Goal: Check status: Check status

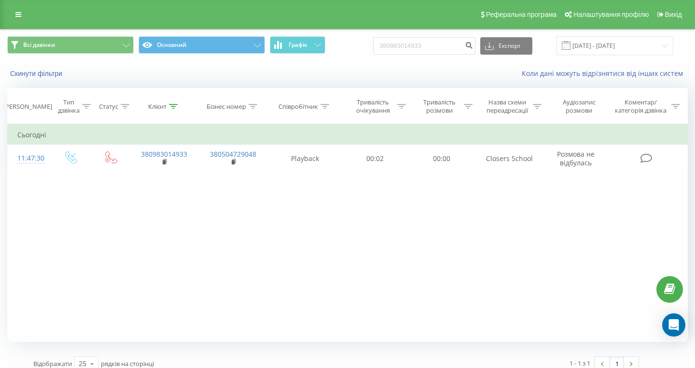
click at [10, 16] on link at bounding box center [18, 15] width 17 height 14
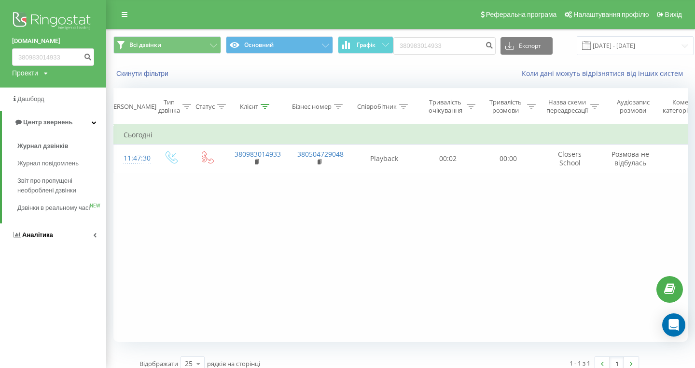
click at [41, 240] on span "Аналiтика" at bounding box center [32, 235] width 41 height 10
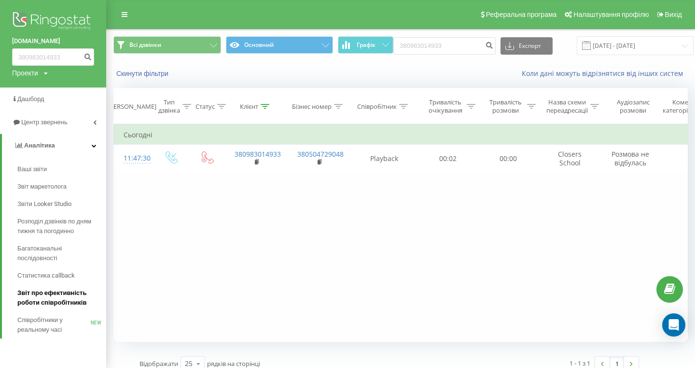
click at [42, 302] on span "Звіт про ефективність роботи співробітників" at bounding box center [59, 297] width 84 height 19
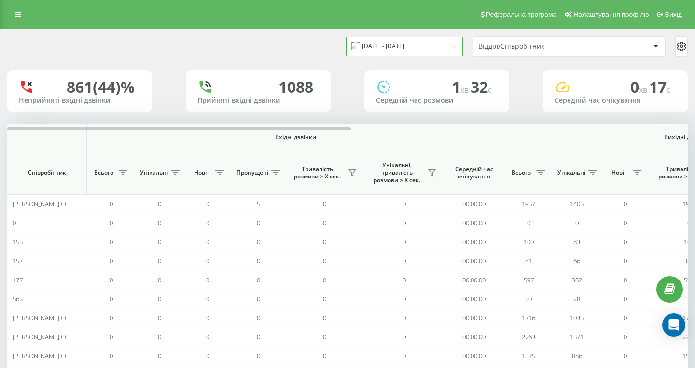
click at [448, 44] on input "[DATE] - [DATE]" at bounding box center [404, 46] width 117 height 19
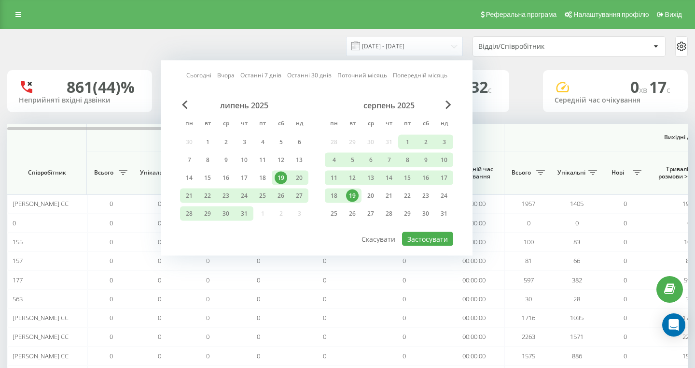
click at [349, 196] on div "19" at bounding box center [352, 195] width 13 height 13
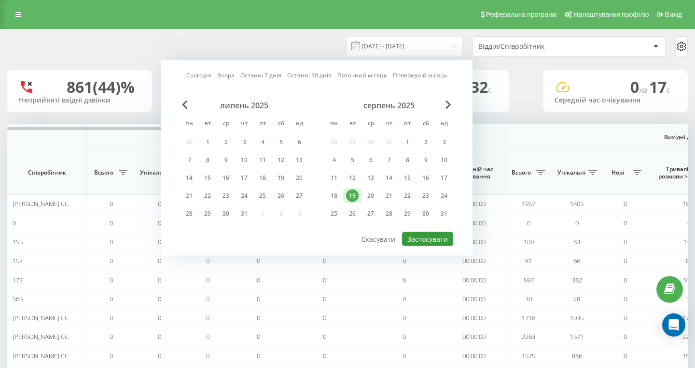
click at [425, 242] on button "Застосувати" at bounding box center [427, 239] width 51 height 14
type input "[DATE] - [DATE]"
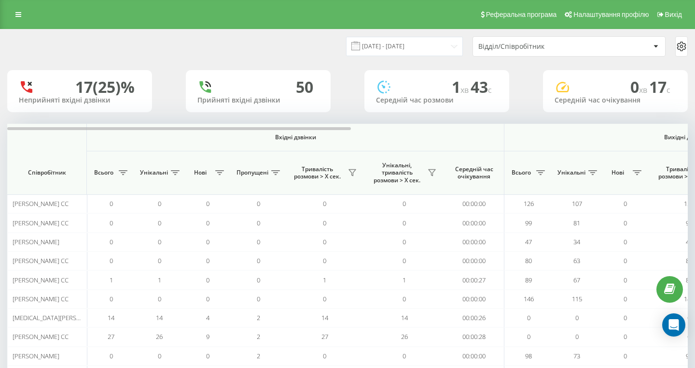
click at [544, 45] on div "Відділ/Співробітник" at bounding box center [536, 46] width 115 height 8
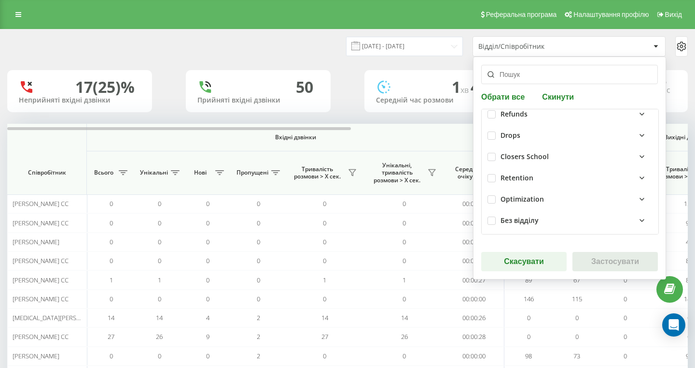
scroll to position [248, 0]
click at [495, 150] on label at bounding box center [492, 150] width 8 height 0
checkbox input "true"
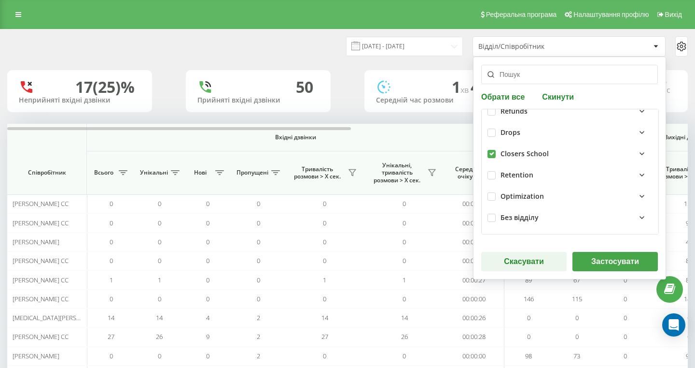
click at [601, 258] on button "Застосувати" at bounding box center [615, 261] width 85 height 19
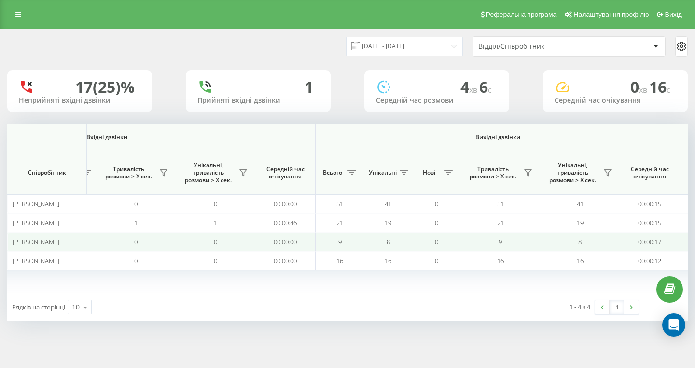
scroll to position [0, 666]
